Goal: Task Accomplishment & Management: Manage account settings

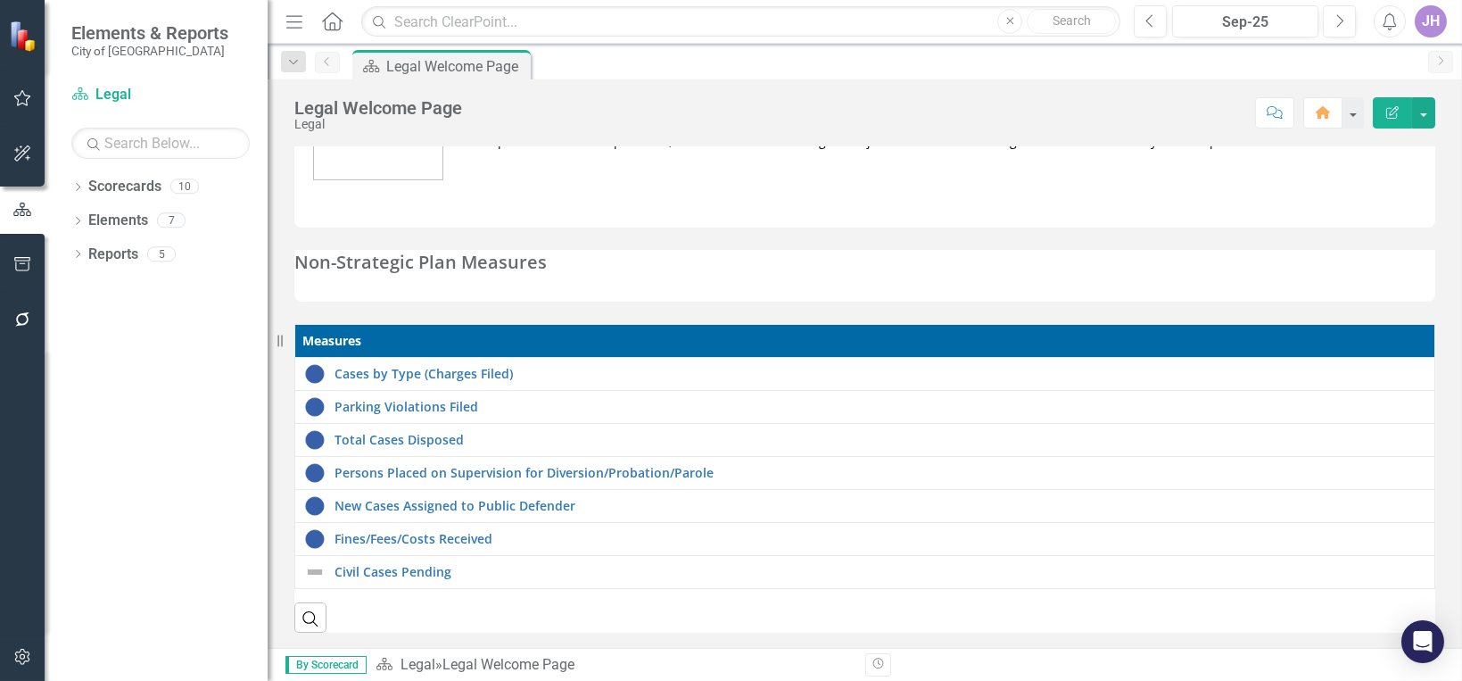
scroll to position [131, 0]
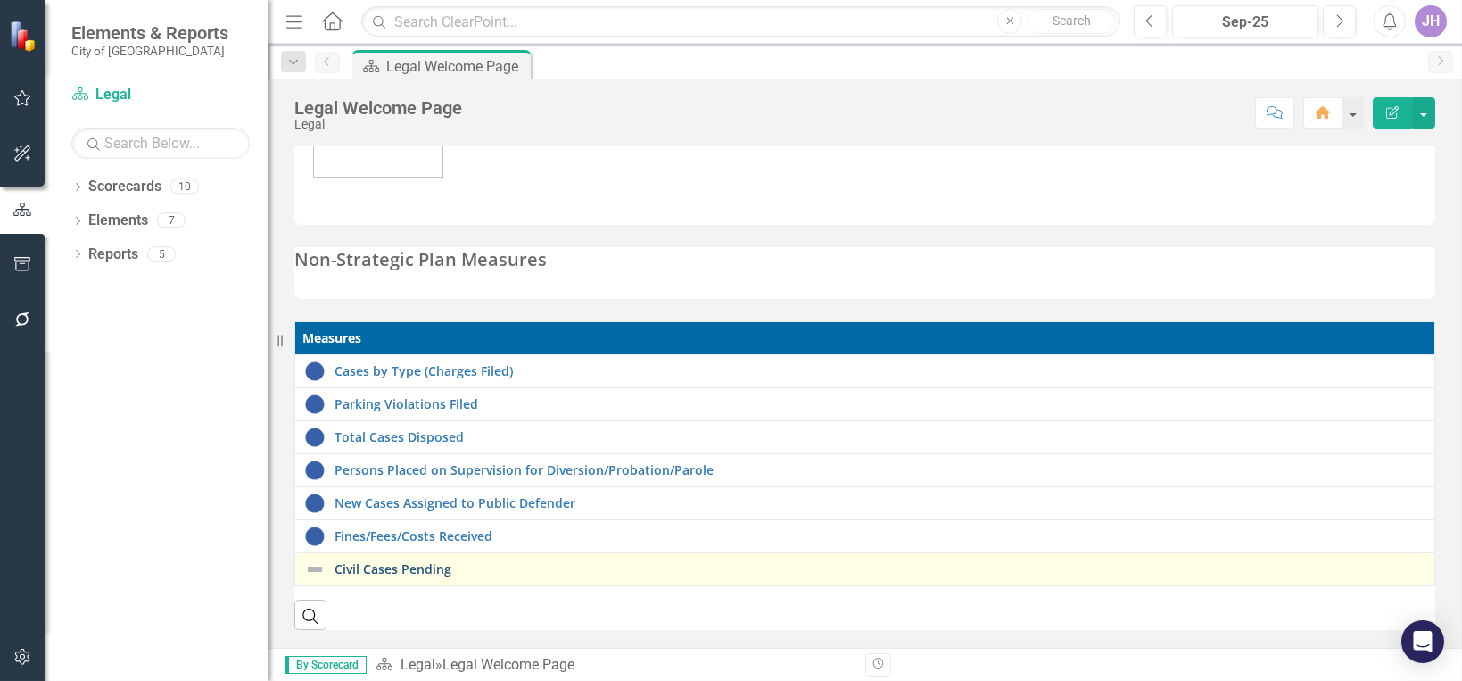
click at [434, 562] on link "Civil Cases Pending" at bounding box center [880, 568] width 1091 height 13
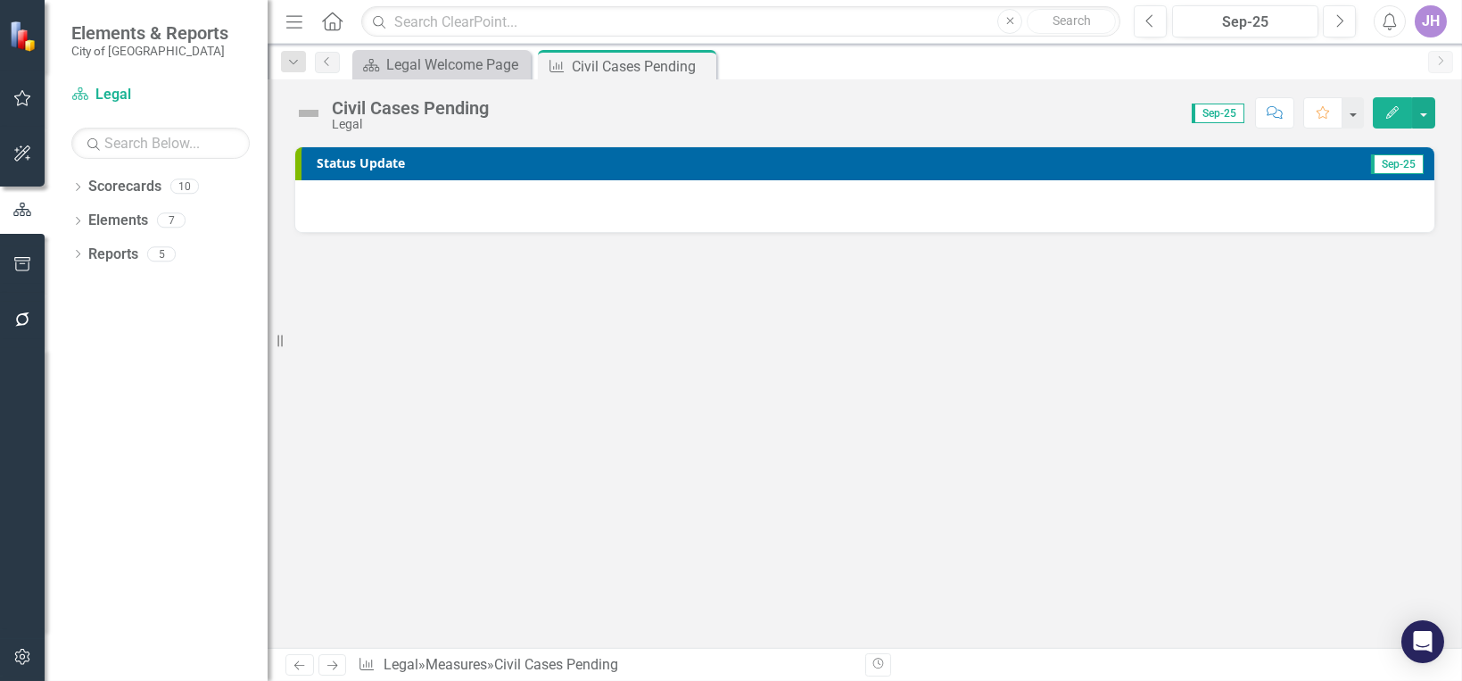
click at [1396, 118] on button "Edit" at bounding box center [1392, 112] width 39 height 31
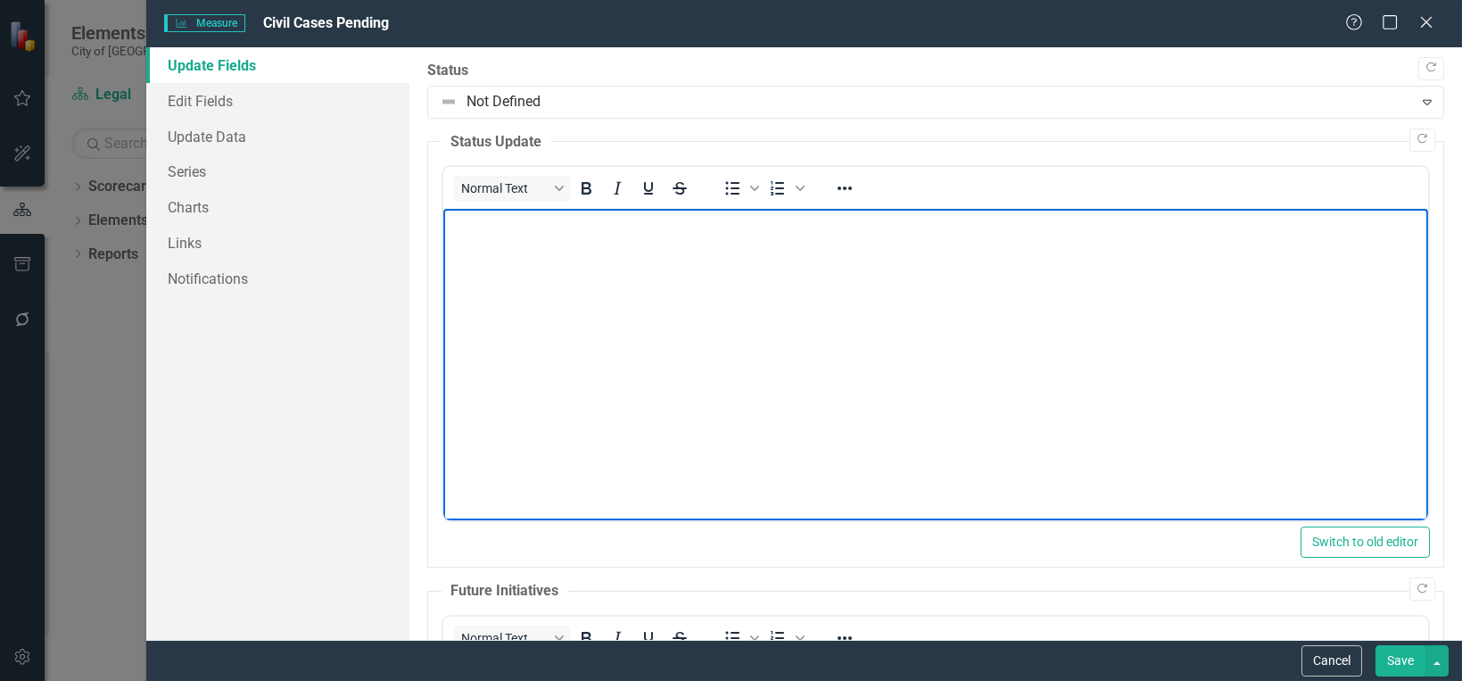
click at [535, 264] on body "Rich Text Area. Press ALT-0 for help." at bounding box center [934, 343] width 985 height 268
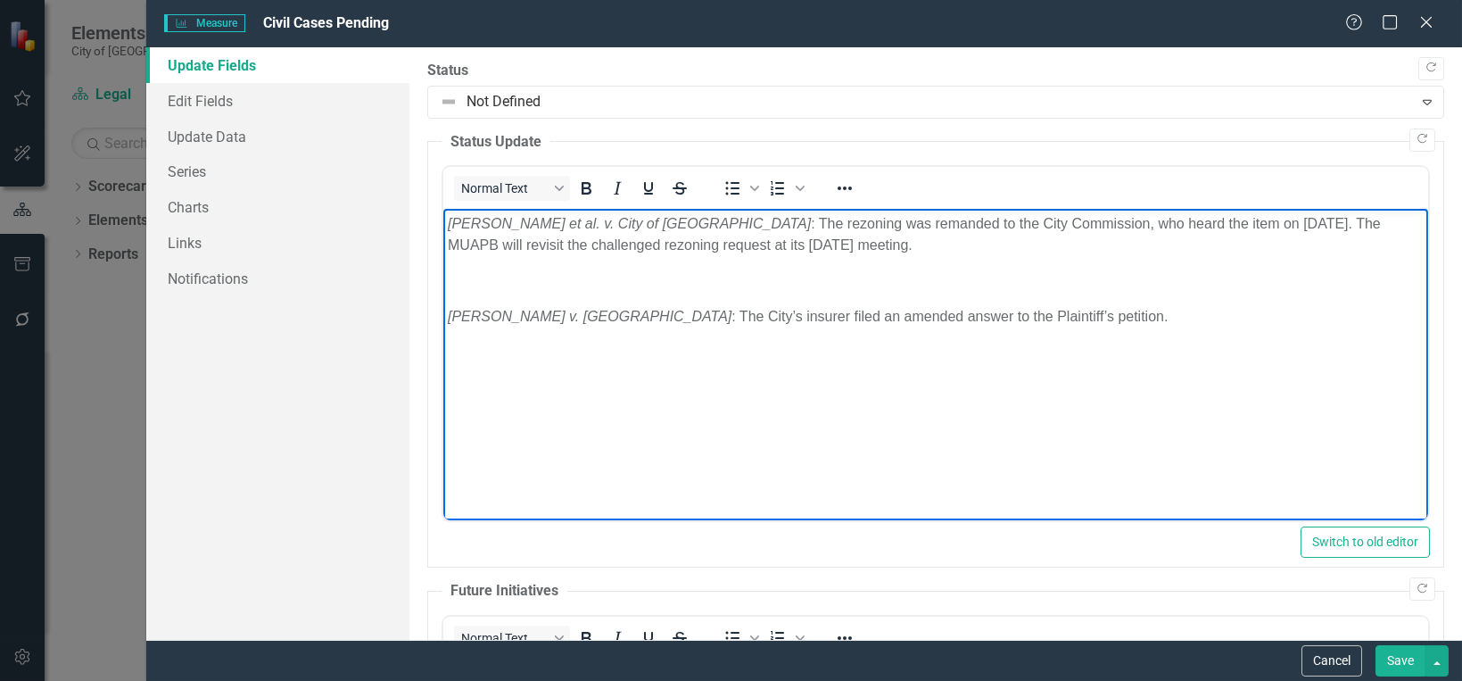
click at [535, 264] on body "[PERSON_NAME] et al. v. City of [GEOGRAPHIC_DATA] : The rezoning was remanded t…" at bounding box center [934, 343] width 985 height 268
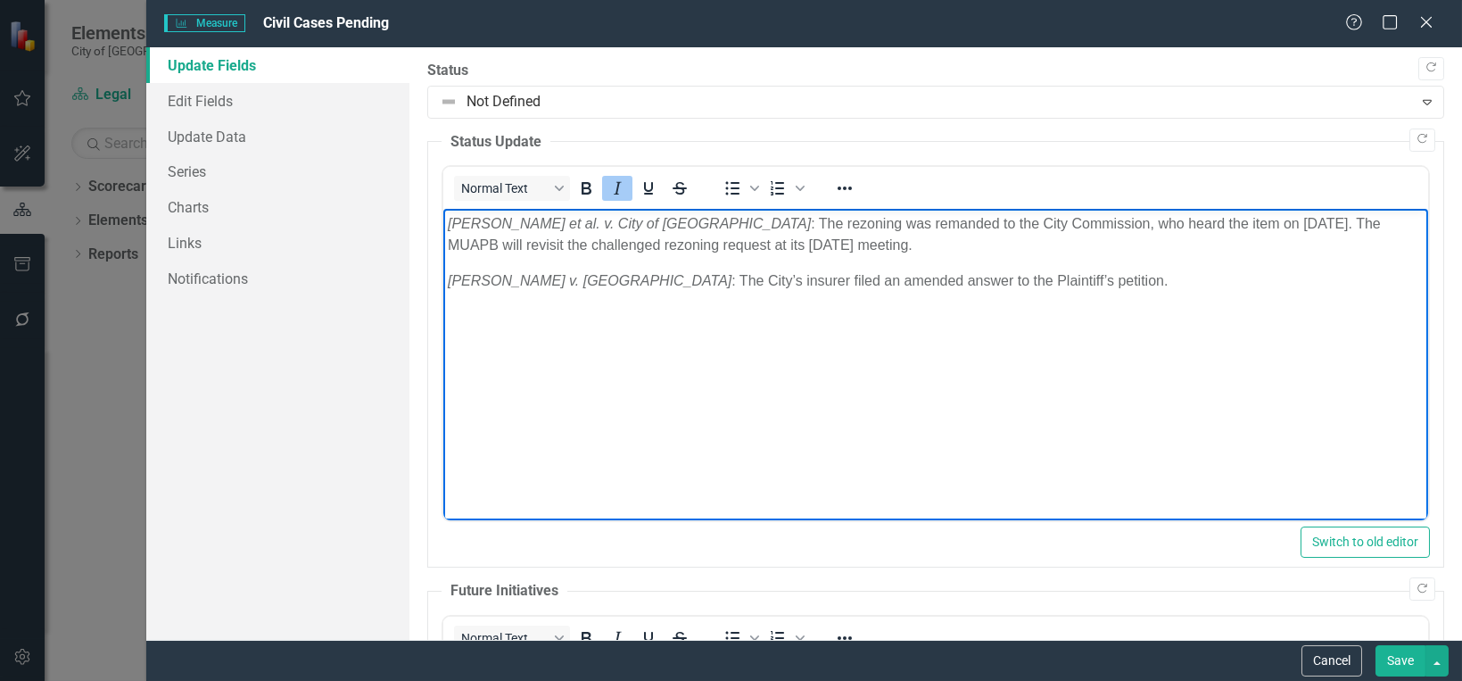
click at [1403, 655] on button "Save" at bounding box center [1401, 660] width 50 height 31
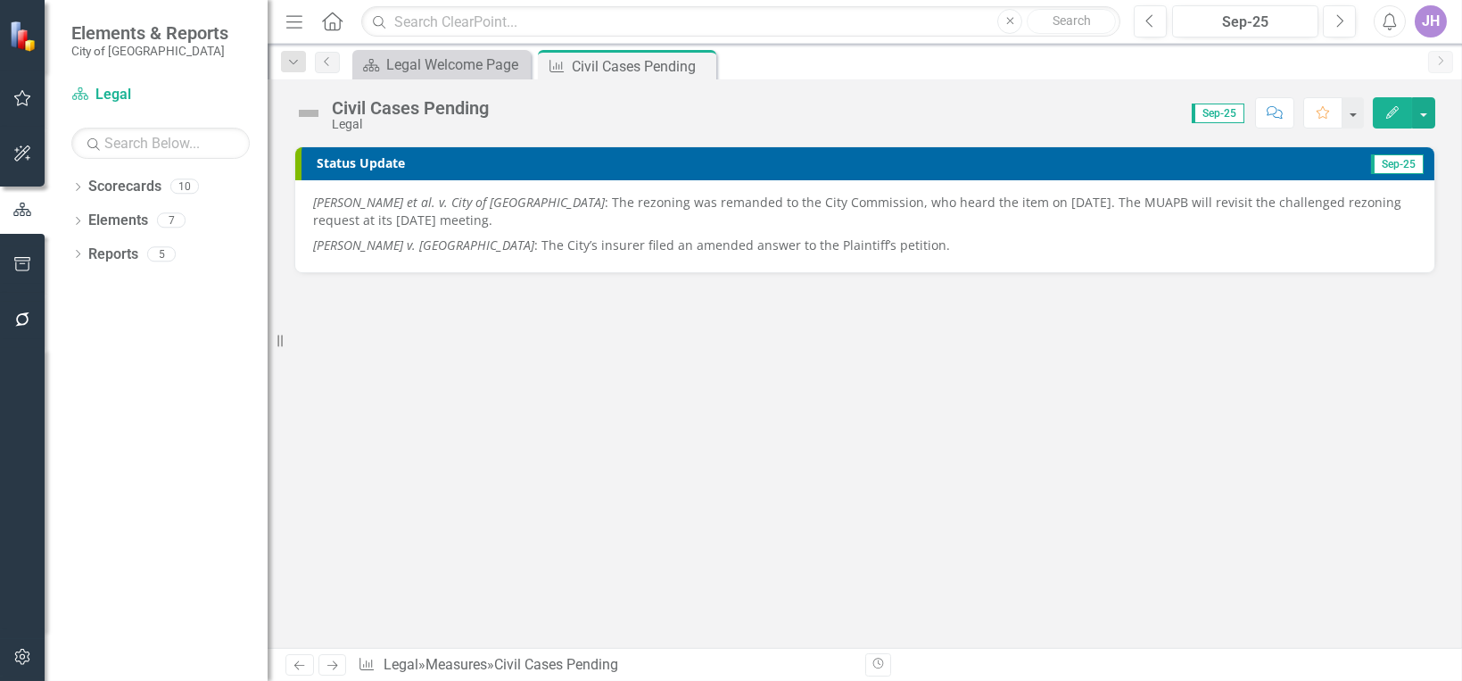
click at [1395, 160] on span "Sep-25" at bounding box center [1397, 164] width 53 height 20
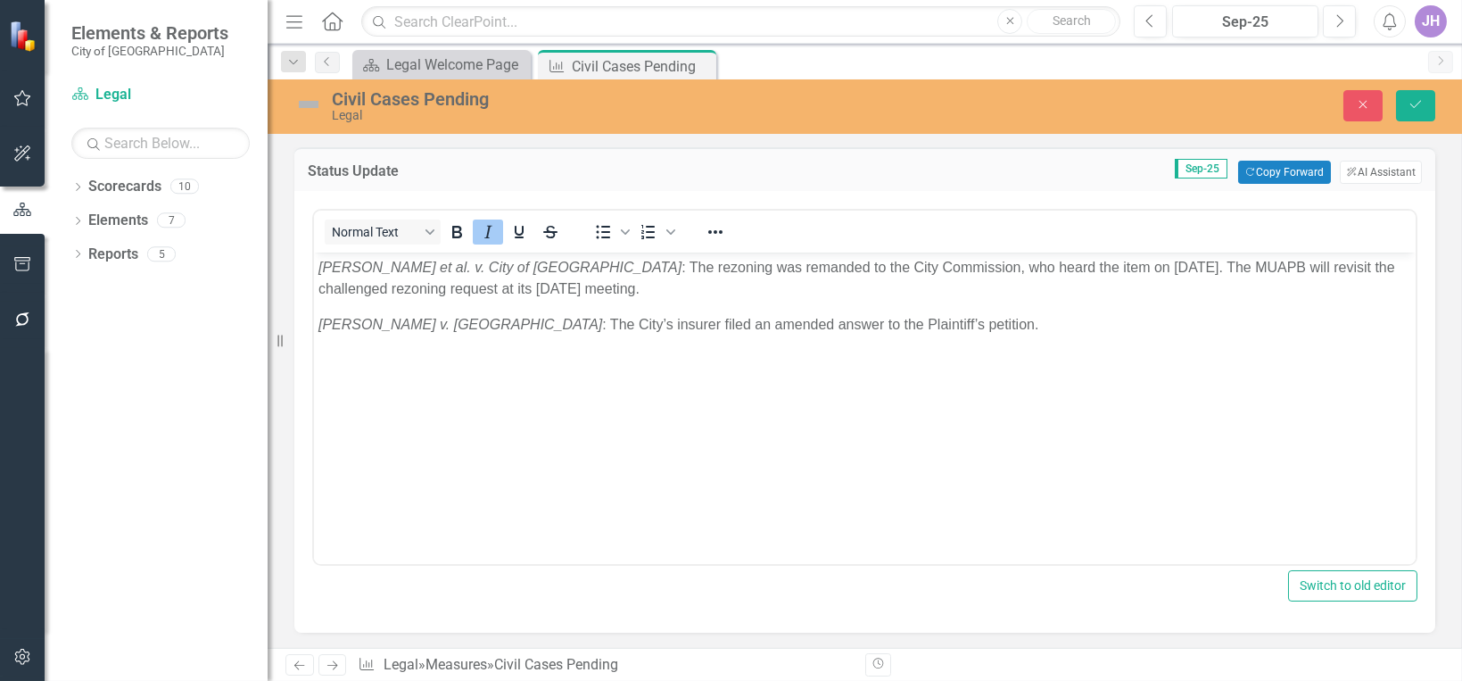
click at [1192, 168] on span "Sep-25" at bounding box center [1201, 169] width 53 height 20
click at [1332, 21] on button "Next" at bounding box center [1339, 21] width 33 height 32
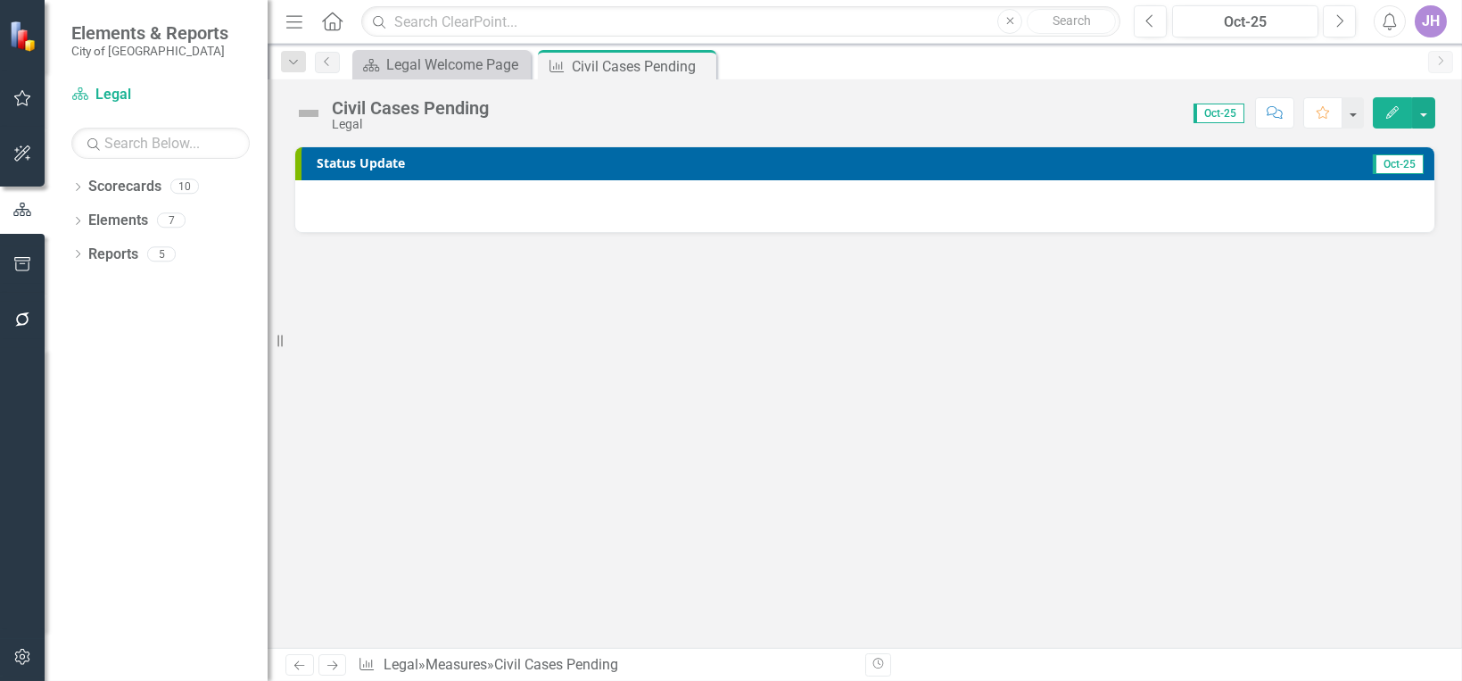
click at [1387, 119] on button "Edit" at bounding box center [1392, 112] width 39 height 31
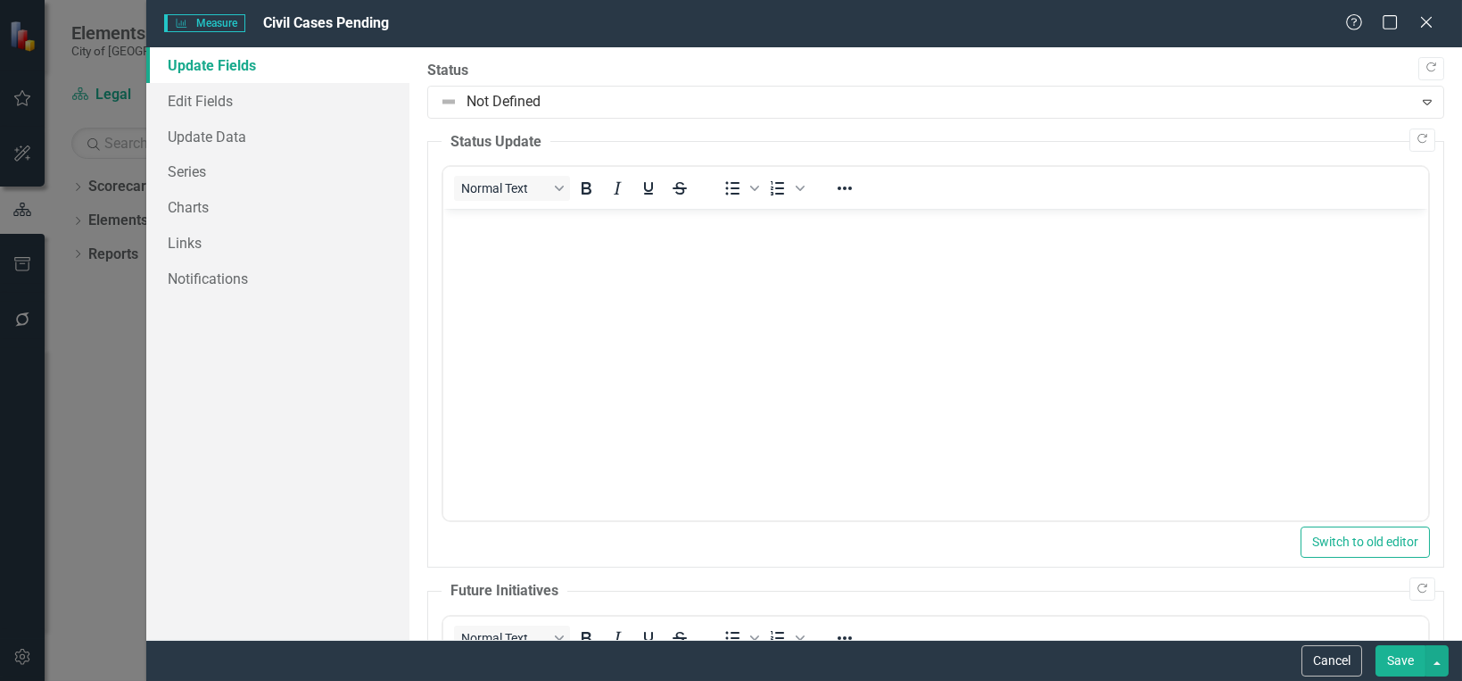
click at [473, 239] on body "Rich Text Area. Press ALT-0 for help." at bounding box center [934, 343] width 985 height 268
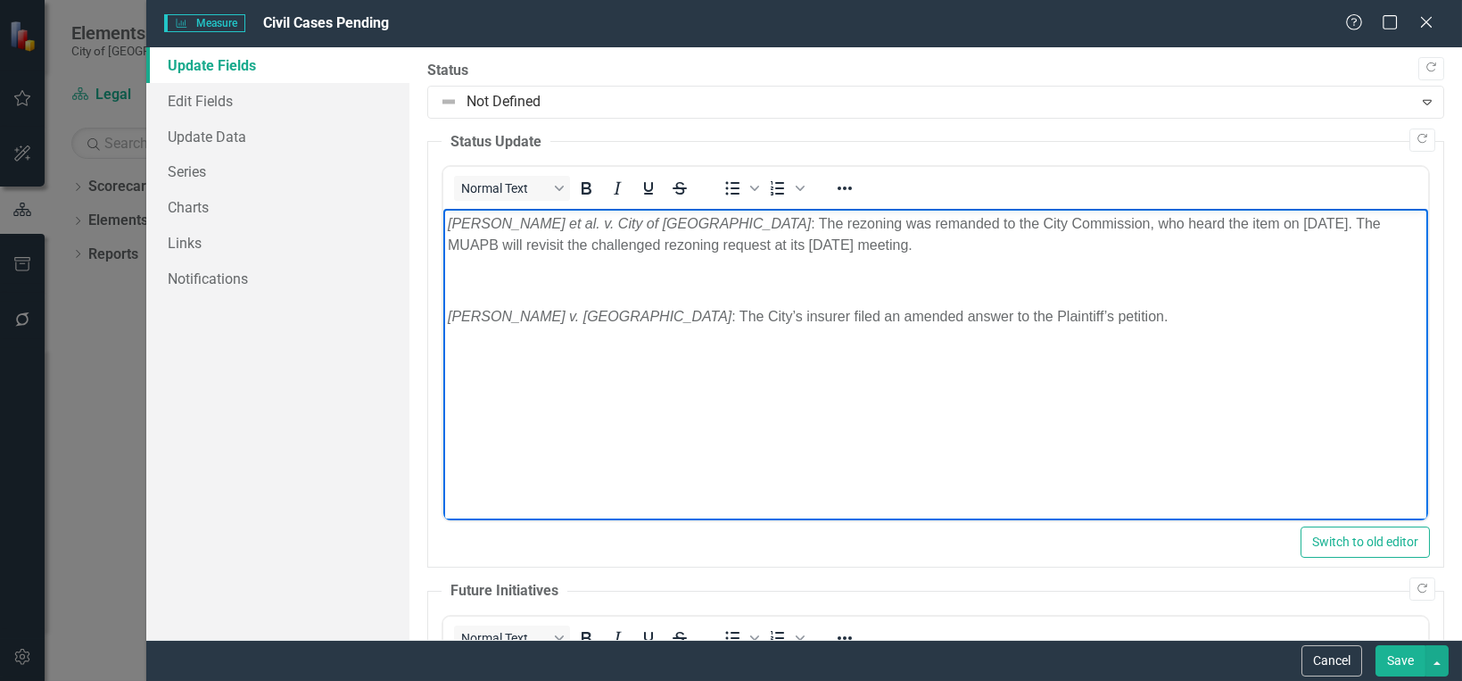
click at [467, 269] on body "[PERSON_NAME] et al. v. City of [GEOGRAPHIC_DATA] : The rezoning was remanded t…" at bounding box center [934, 343] width 985 height 268
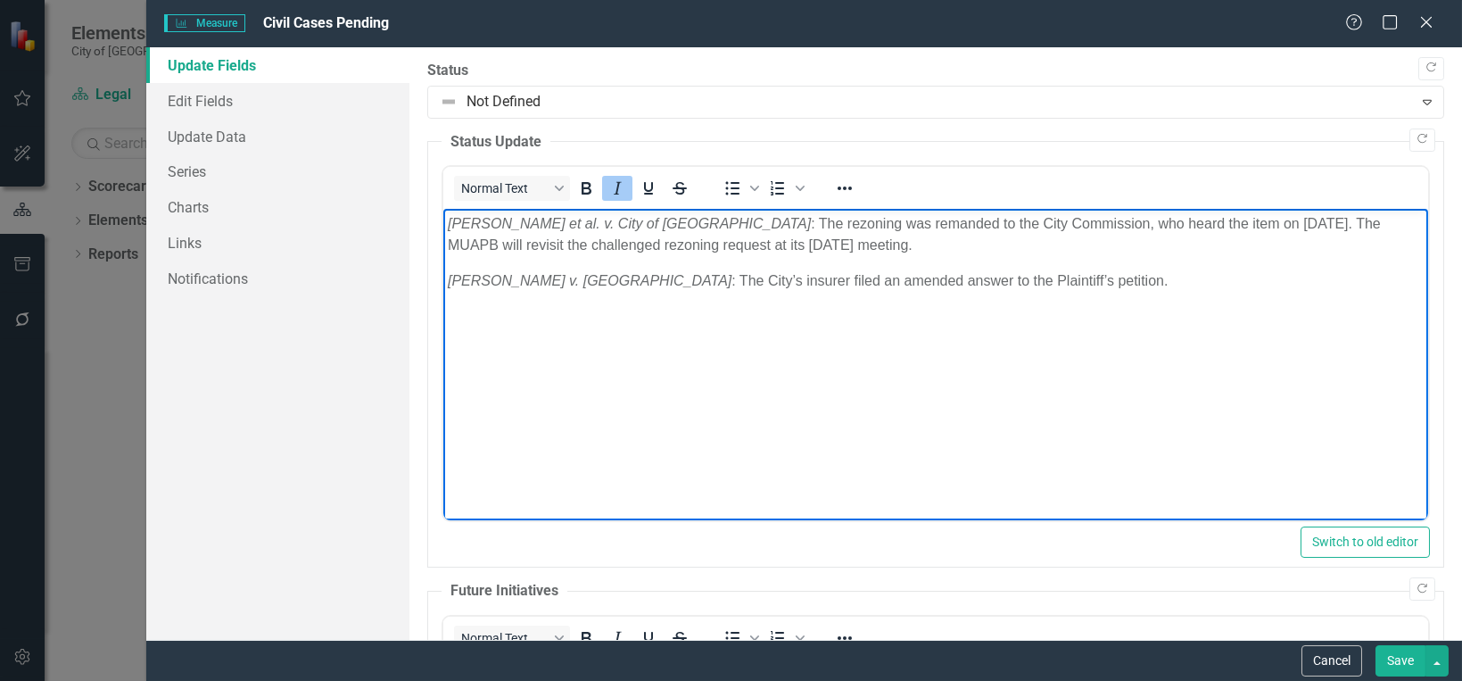
click at [1394, 655] on button "Save" at bounding box center [1401, 660] width 50 height 31
